Goal: Information Seeking & Learning: Learn about a topic

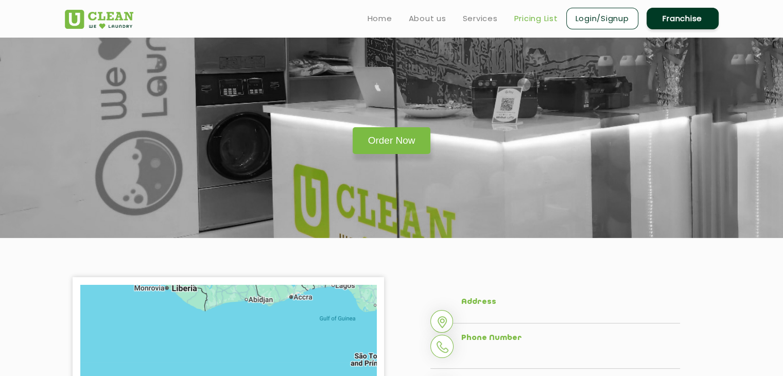
click at [535, 24] on link "Pricing List" at bounding box center [536, 18] width 44 height 12
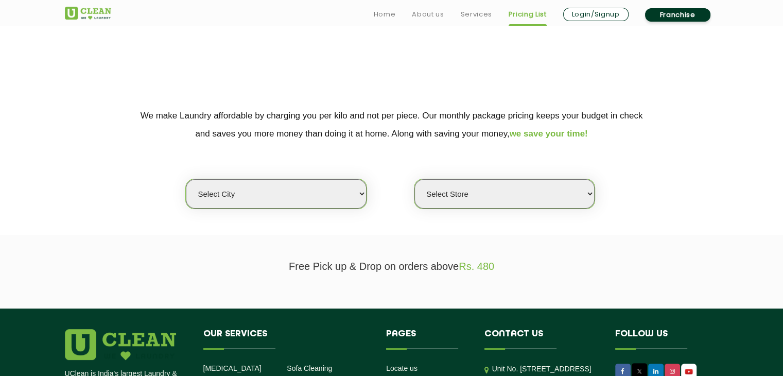
scroll to position [144, 0]
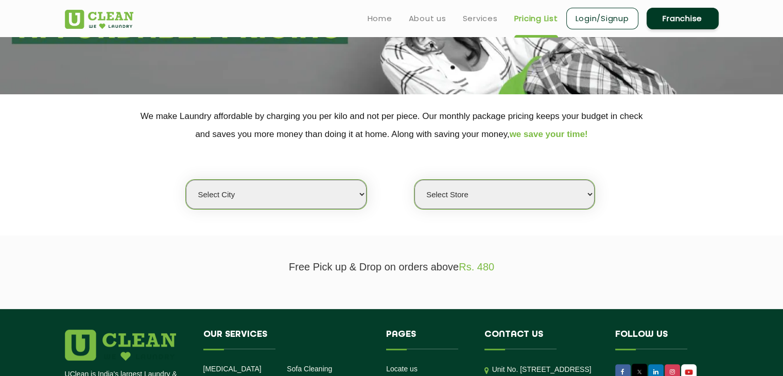
click at [357, 194] on select "Select city [GEOGRAPHIC_DATA] [GEOGRAPHIC_DATA] [GEOGRAPHIC_DATA] [GEOGRAPHIC_D…" at bounding box center [276, 194] width 180 height 29
select select "26"
click at [186, 180] on select "Select city [GEOGRAPHIC_DATA] [GEOGRAPHIC_DATA] [GEOGRAPHIC_DATA] [GEOGRAPHIC_D…" at bounding box center [276, 194] width 180 height 29
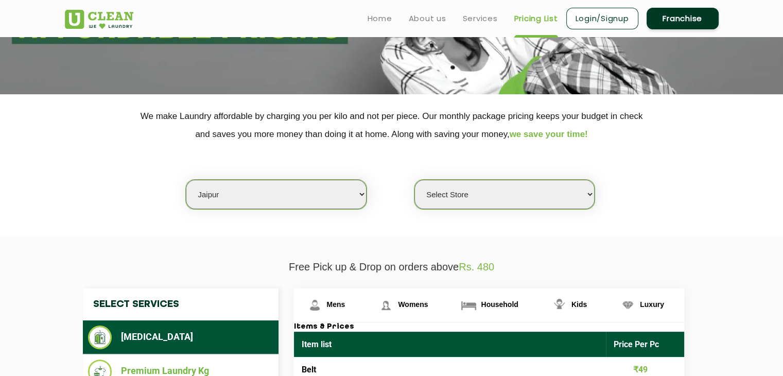
click at [469, 185] on select "Select Store [GEOGRAPHIC_DATA][PERSON_NAME] [GEOGRAPHIC_DATA] [GEOGRAPHIC_DATA]…" at bounding box center [504, 194] width 180 height 29
select select "360"
click at [414, 180] on select "Select Store [GEOGRAPHIC_DATA][PERSON_NAME] [GEOGRAPHIC_DATA] [GEOGRAPHIC_DATA]…" at bounding box center [504, 194] width 180 height 29
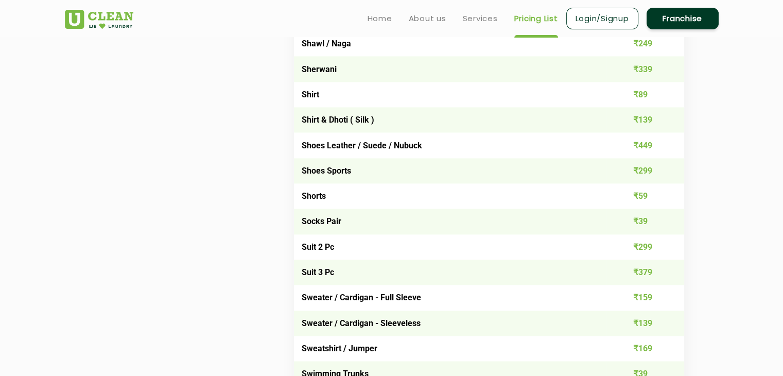
scroll to position [1478, 0]
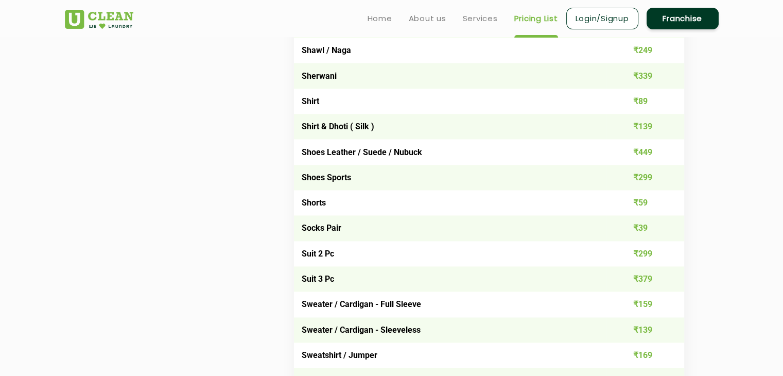
click at [418, 184] on td "Shoes Sports" at bounding box center [450, 177] width 312 height 25
click at [630, 176] on td "₹299" at bounding box center [645, 177] width 78 height 25
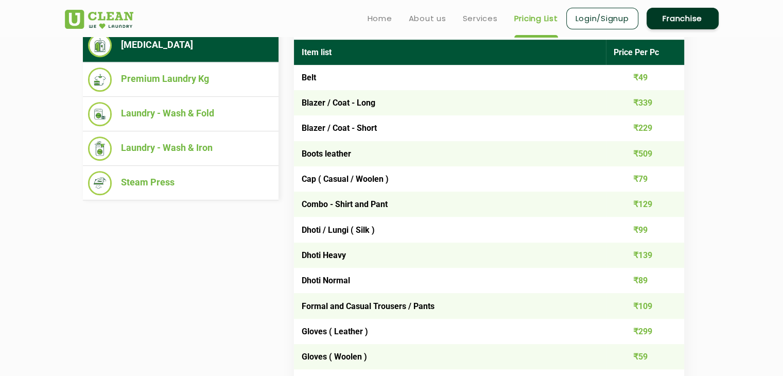
scroll to position [434, 0]
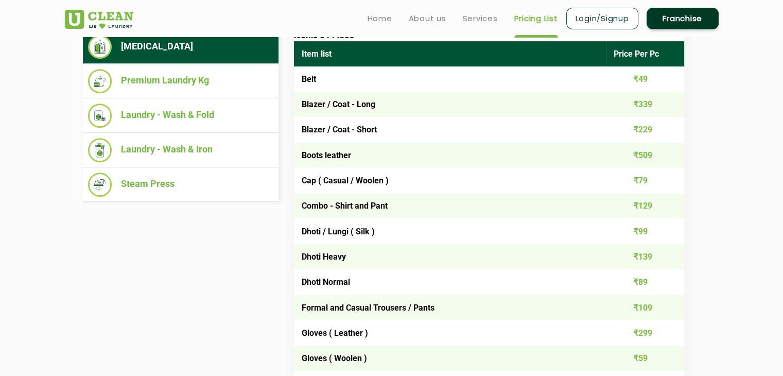
click at [632, 169] on td "₹79" at bounding box center [645, 180] width 78 height 25
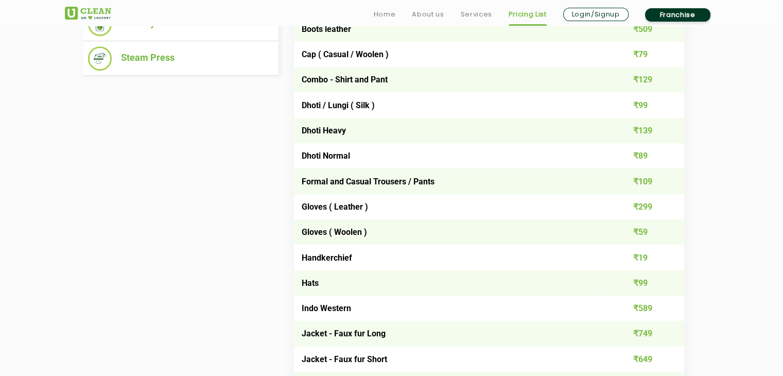
scroll to position [562, 0]
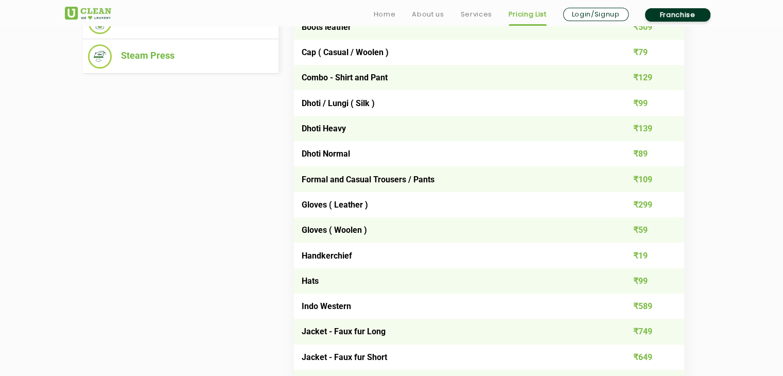
click at [620, 258] on td "₹19" at bounding box center [645, 254] width 78 height 25
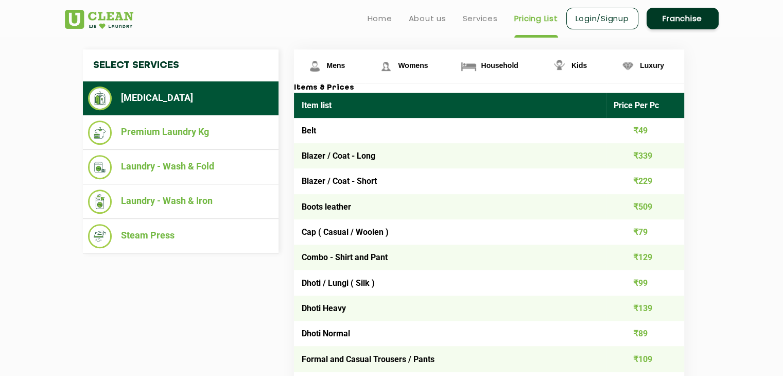
scroll to position [383, 0]
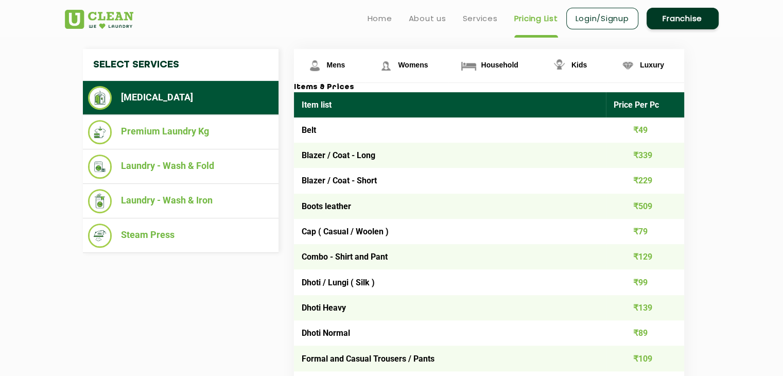
click at [215, 95] on li "[MEDICAL_DATA]" at bounding box center [180, 98] width 185 height 24
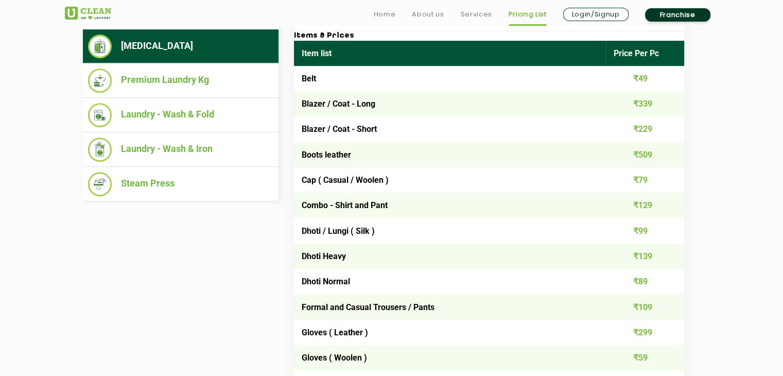
scroll to position [435, 0]
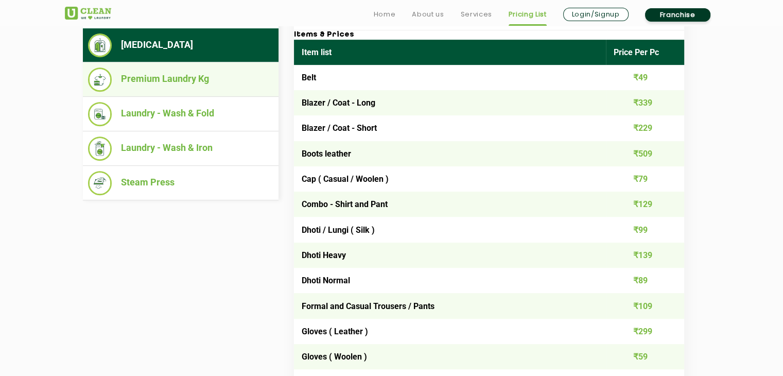
click at [163, 68] on li "Premium Laundry Kg" at bounding box center [180, 79] width 185 height 24
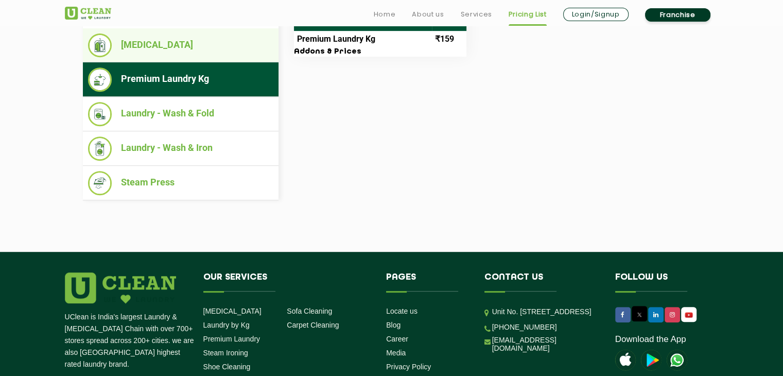
click at [165, 50] on li "[MEDICAL_DATA]" at bounding box center [180, 45] width 185 height 24
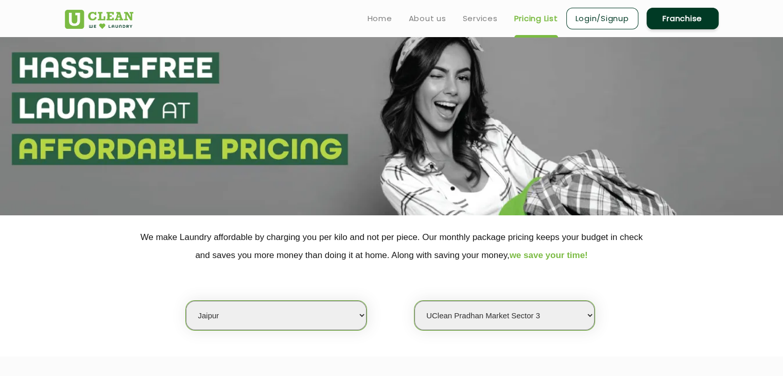
scroll to position [0, 0]
